Goal: Transaction & Acquisition: Purchase product/service

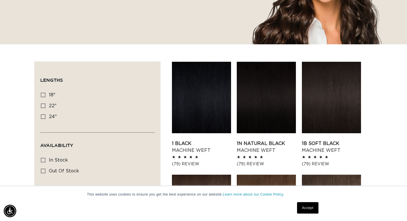
scroll to position [0, 366]
click at [45, 93] on label "18" 18" (41 products)" at bounding box center [96, 95] width 110 height 11
click at [45, 93] on input "18" 18" (41 products)" at bounding box center [43, 94] width 5 height 5
checkbox input "true"
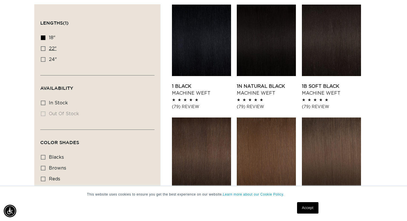
scroll to position [0, 732]
click at [44, 101] on icon at bounding box center [43, 102] width 5 height 5
click at [44, 101] on input "In stock In stock (41 products)" at bounding box center [43, 102] width 5 height 5
checkbox input "true"
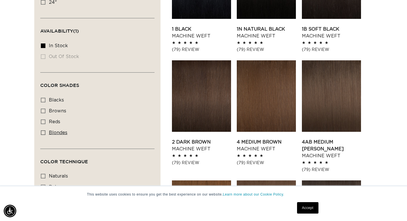
click at [41, 130] on icon at bounding box center [43, 132] width 5 height 5
click at [41, 130] on input "blondes blondes (20 products)" at bounding box center [43, 132] width 5 height 5
checkbox input "true"
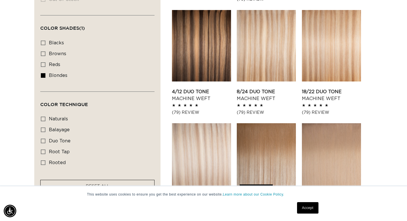
scroll to position [0, 732]
